Goal: Navigation & Orientation: Find specific page/section

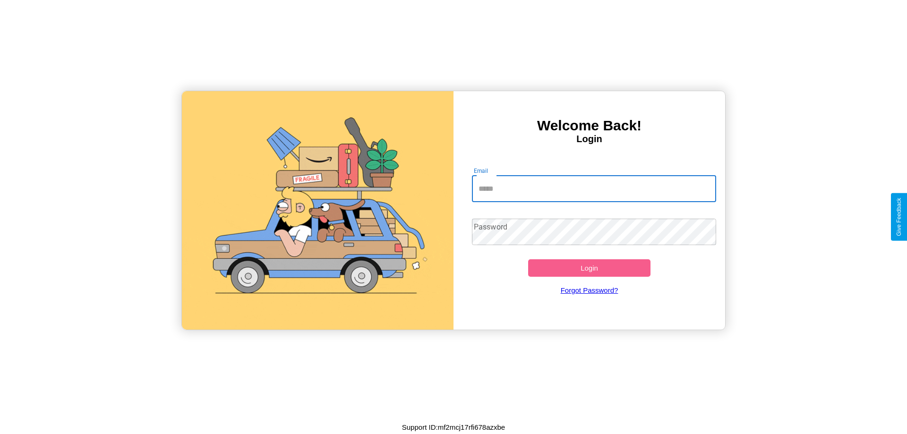
click at [594, 189] on input "Email" at bounding box center [594, 189] width 245 height 26
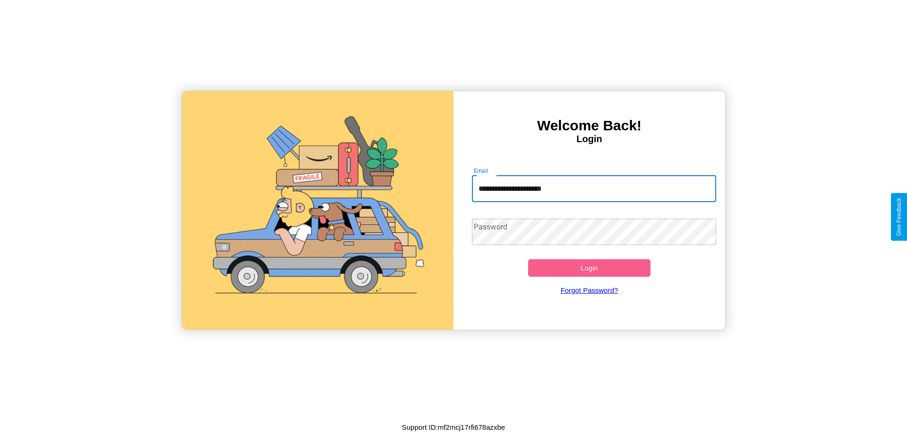
type input "**********"
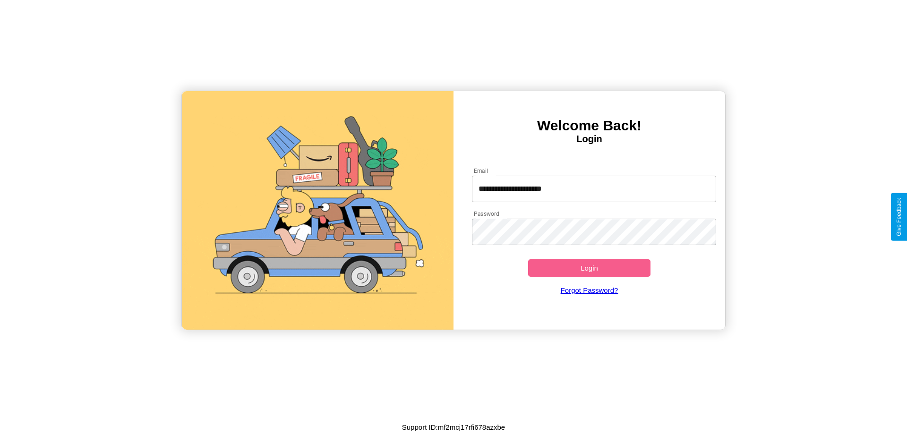
click at [589, 268] on button "Login" at bounding box center [589, 267] width 122 height 17
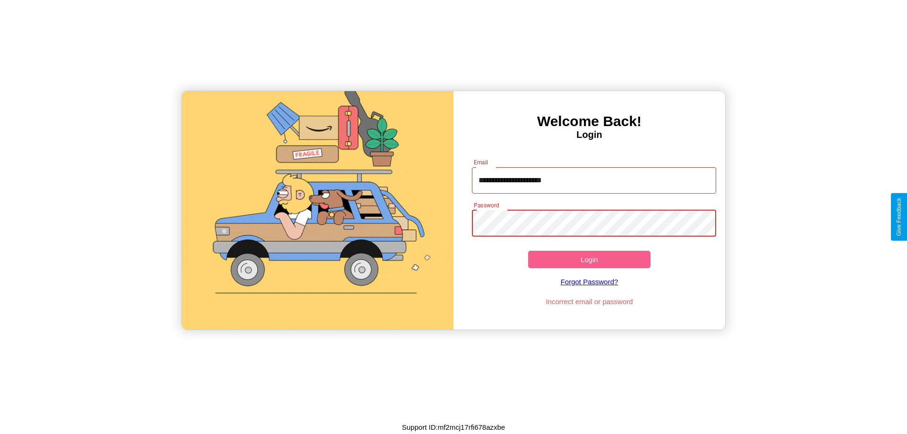
click at [589, 259] on button "Login" at bounding box center [589, 259] width 122 height 17
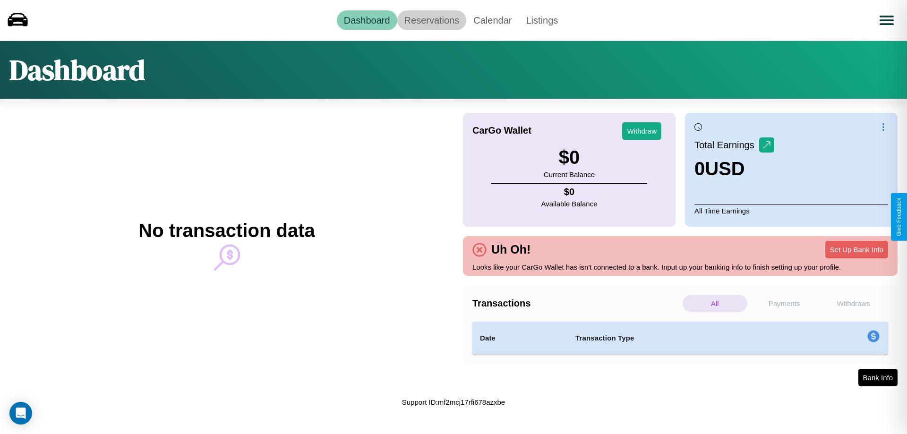
click at [431, 20] on link "Reservations" at bounding box center [431, 20] width 69 height 20
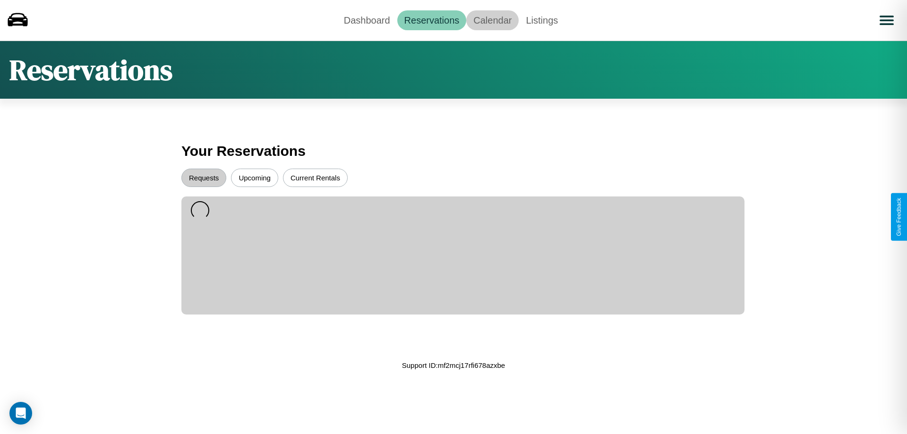
click at [492, 20] on link "Calendar" at bounding box center [492, 20] width 52 height 20
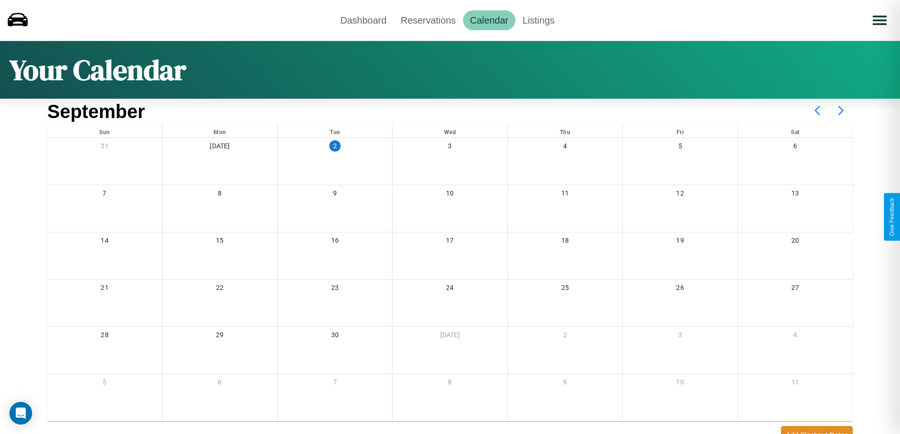
click at [841, 111] on icon at bounding box center [841, 111] width 24 height 24
